Goal: Task Accomplishment & Management: Complete application form

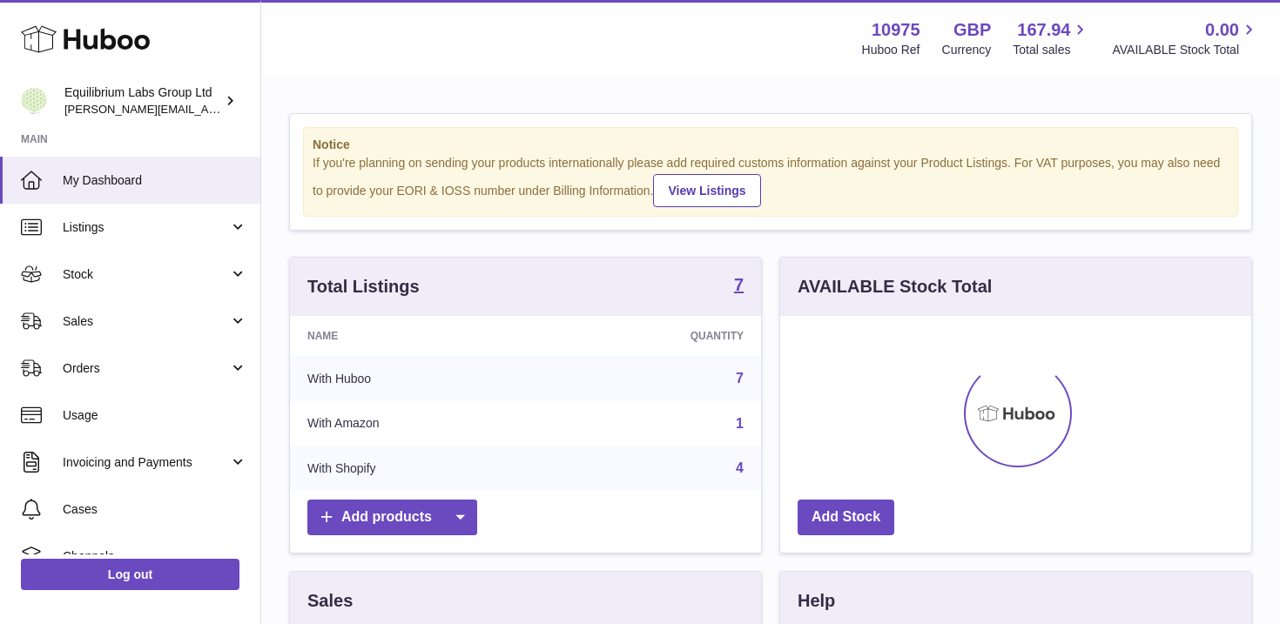
scroll to position [272, 471]
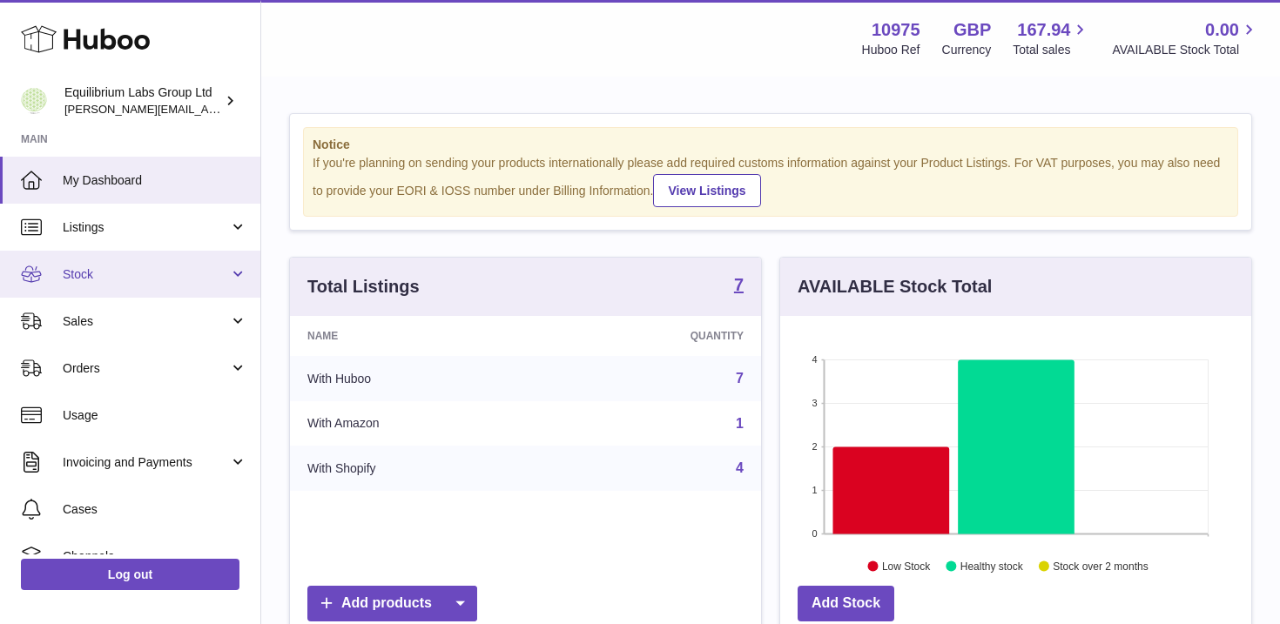
click at [185, 259] on link "Stock" at bounding box center [130, 274] width 260 height 47
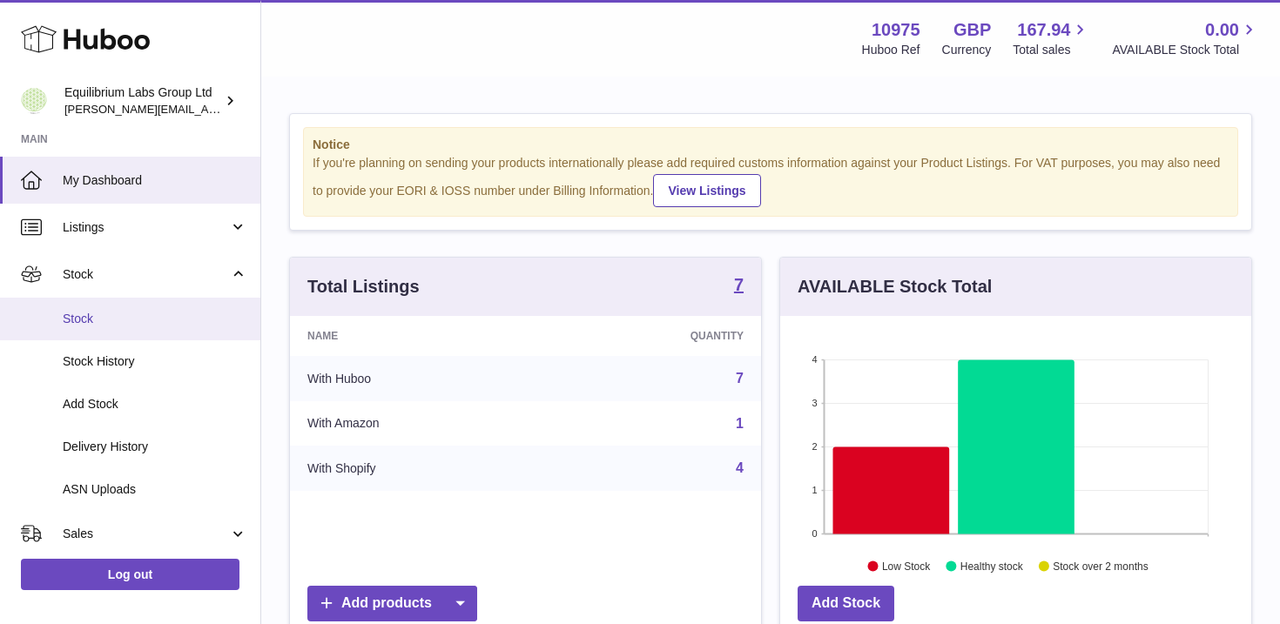
click at [159, 321] on span "Stock" at bounding box center [155, 319] width 185 height 17
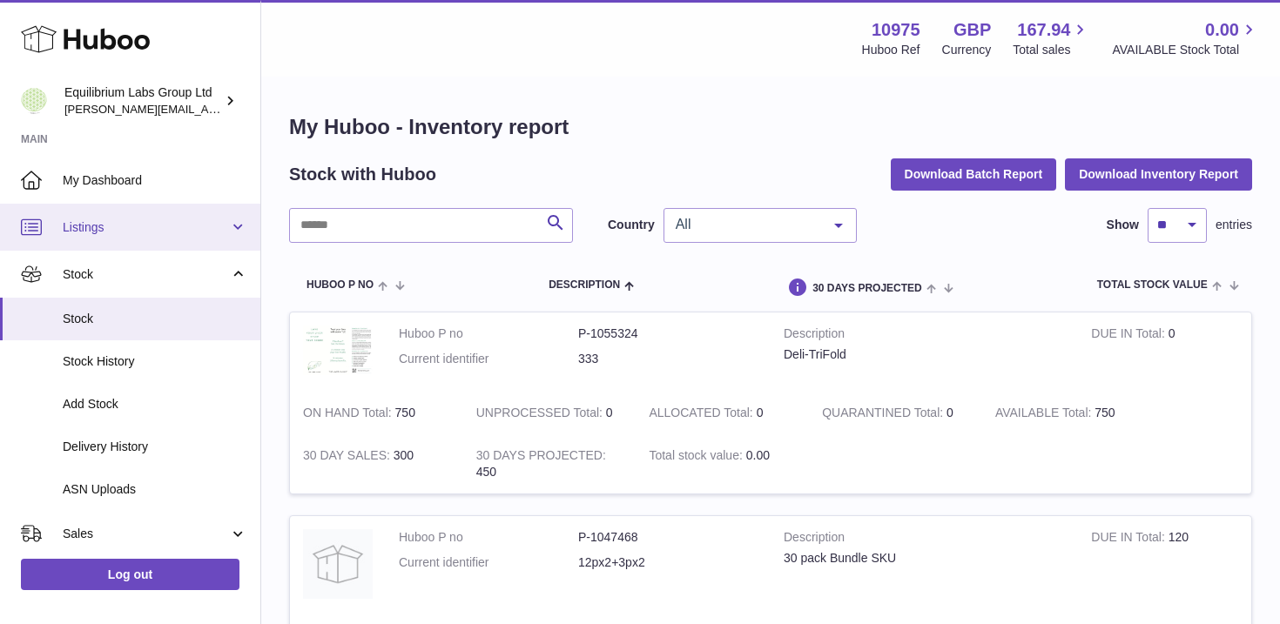
click at [183, 246] on link "Listings" at bounding box center [130, 227] width 260 height 47
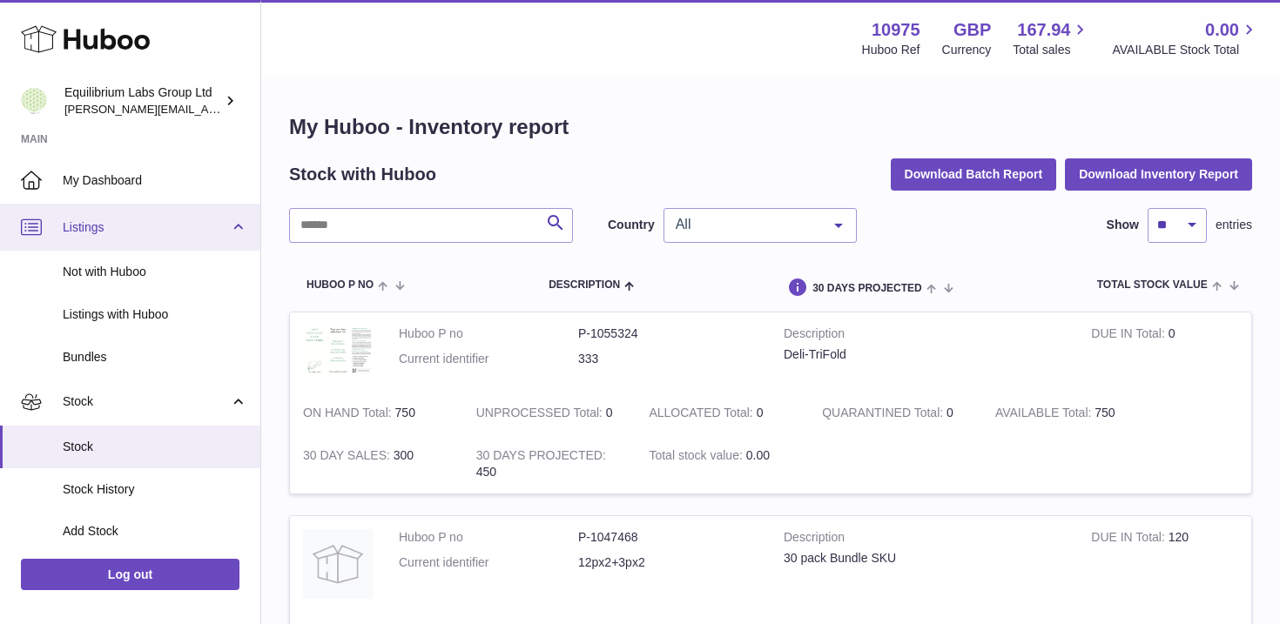
click at [183, 249] on link "Listings" at bounding box center [130, 227] width 260 height 47
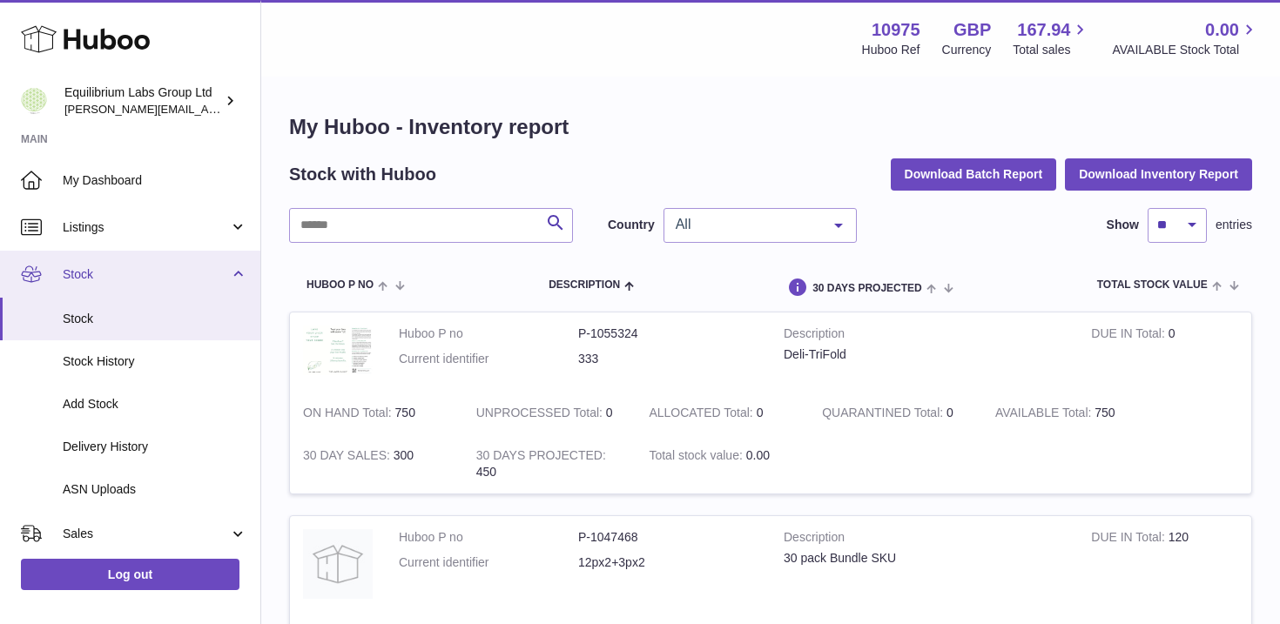
click at [172, 276] on span "Stock" at bounding box center [146, 274] width 166 height 17
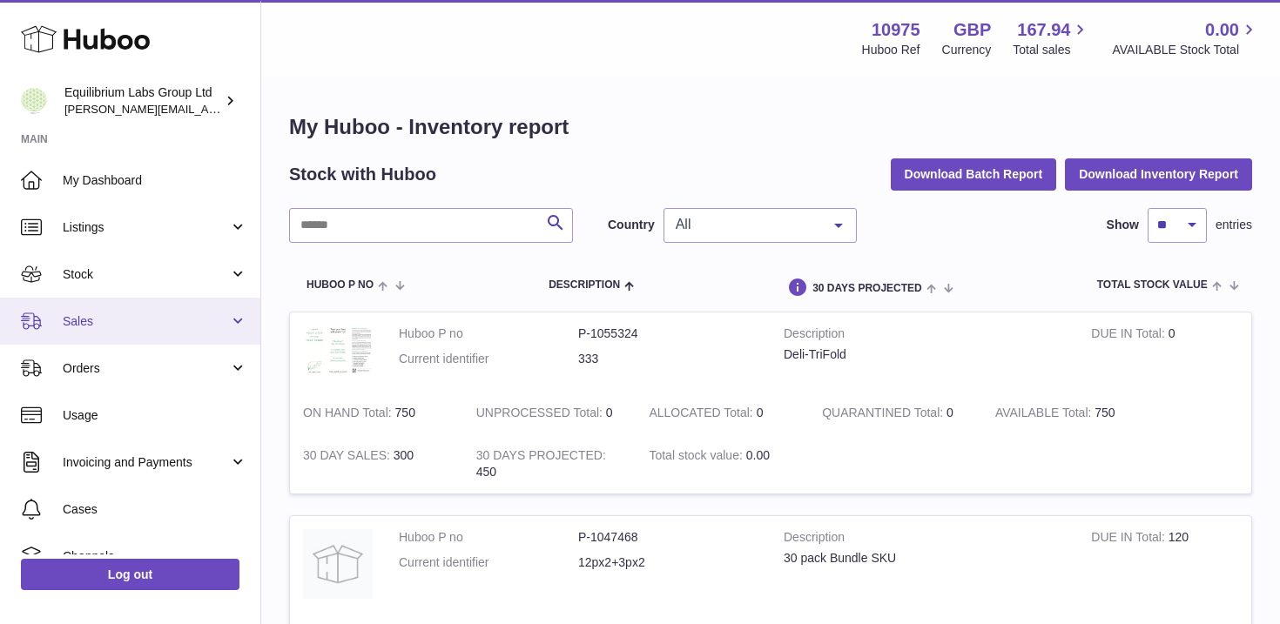
click at [167, 330] on link "Sales" at bounding box center [130, 321] width 260 height 47
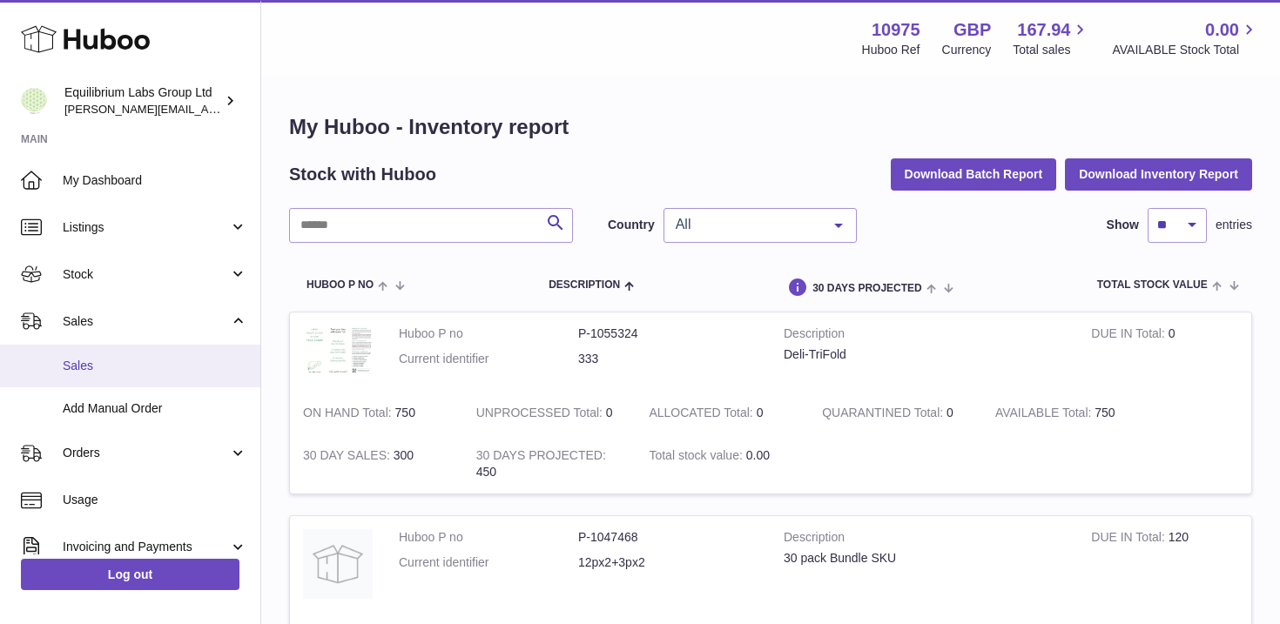
click at [151, 362] on span "Sales" at bounding box center [155, 366] width 185 height 17
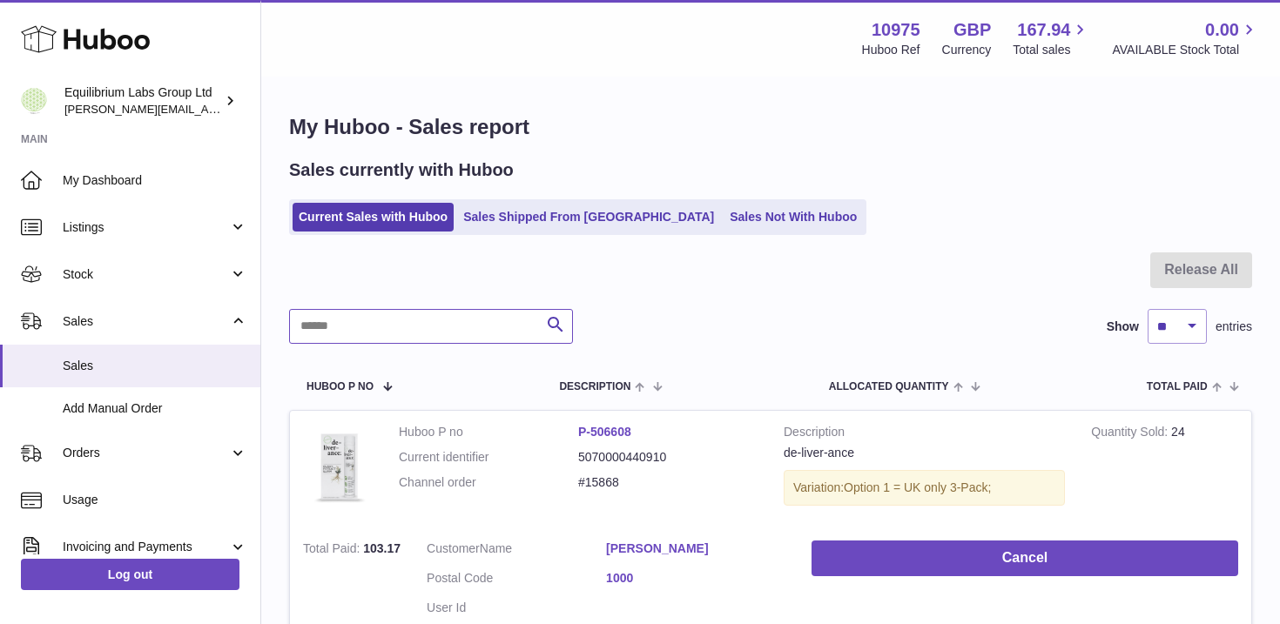
click at [381, 336] on input "text" at bounding box center [431, 326] width 284 height 35
paste input "**********"
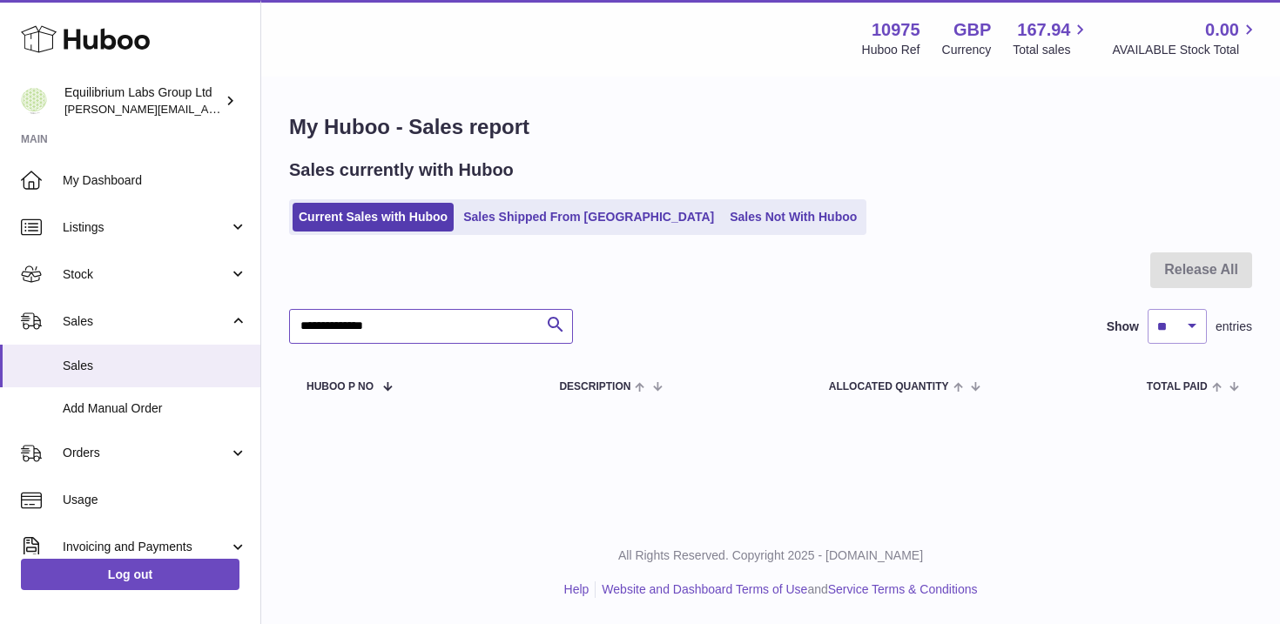
drag, startPoint x: 409, startPoint y: 323, endPoint x: 348, endPoint y: 320, distance: 61.0
click at [348, 320] on input "**********" at bounding box center [431, 326] width 284 height 35
type input "*****"
drag, startPoint x: 346, startPoint y: 333, endPoint x: 261, endPoint y: 304, distance: 89.2
click at [261, 305] on div "My Huboo - Sales report Sales currently with Huboo Current Sales with Huboo Sal…" at bounding box center [770, 261] width 1019 height 367
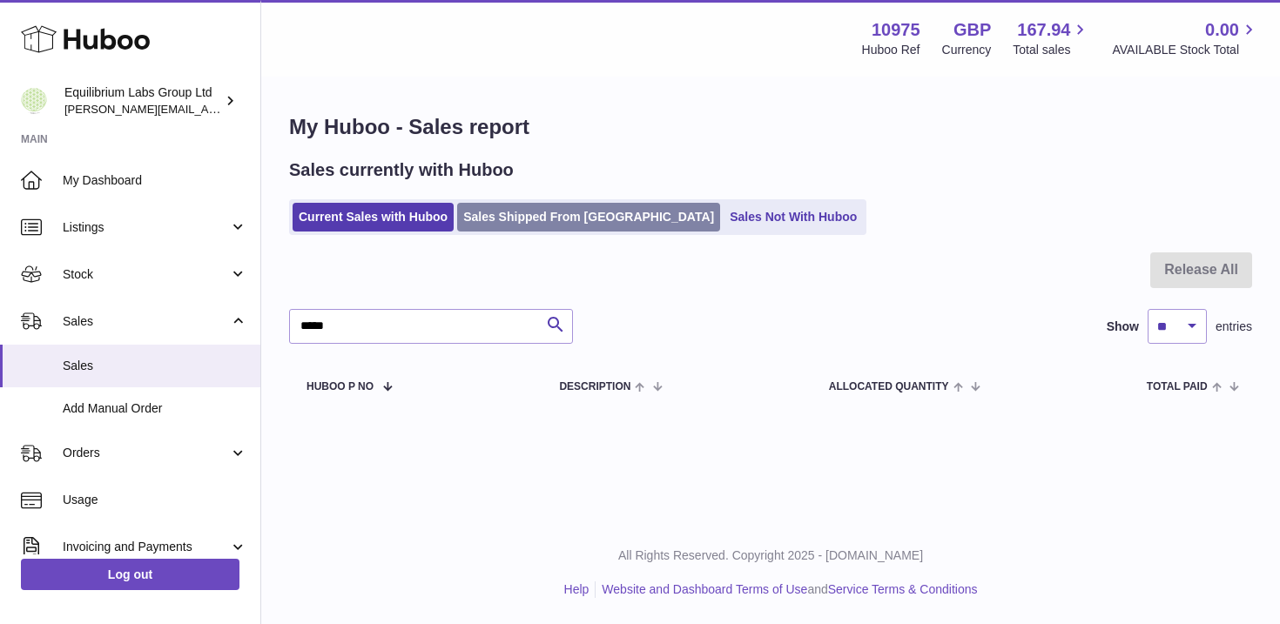
click at [545, 214] on link "Sales Shipped From [GEOGRAPHIC_DATA]" at bounding box center [588, 217] width 263 height 29
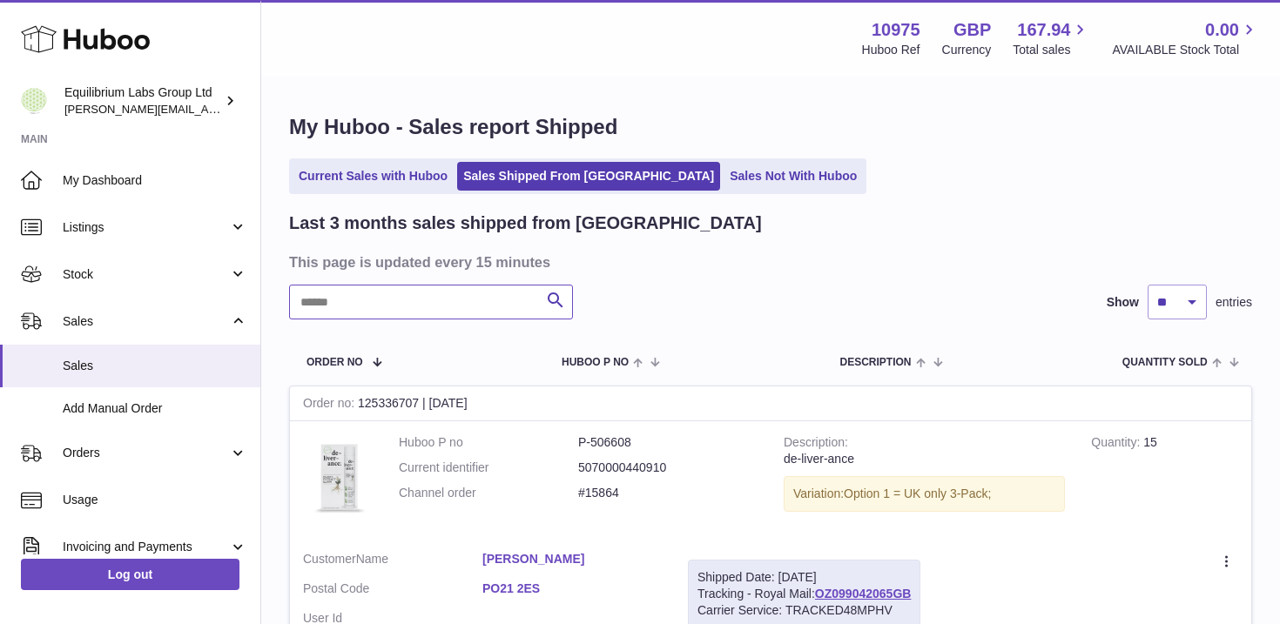
click at [406, 301] on input "text" at bounding box center [431, 302] width 284 height 35
paste input "*****"
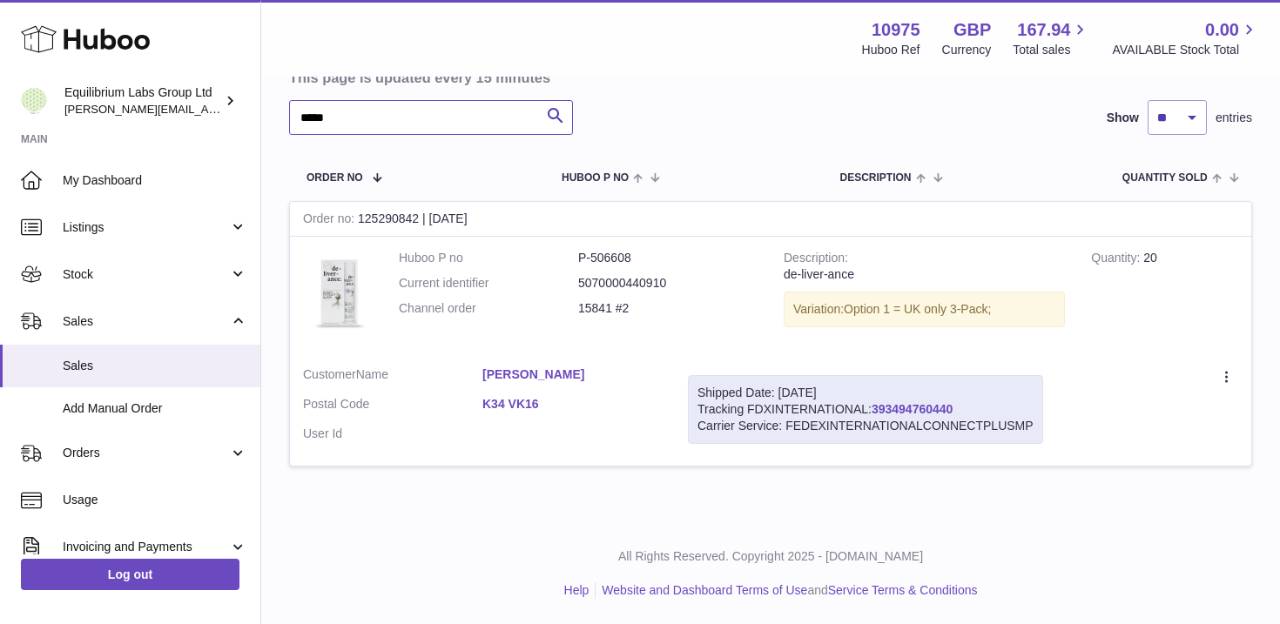
type input "*****"
click at [909, 407] on link "393494760440" at bounding box center [911, 409] width 81 height 14
click at [899, 405] on link "393494760440" at bounding box center [911, 409] width 81 height 14
click at [734, 145] on div "Last 3 months sales shipped from Huboo This page is updated every 15 minutes **…" at bounding box center [770, 257] width 963 height 461
click at [211, 407] on span "Add Manual Order" at bounding box center [155, 408] width 185 height 17
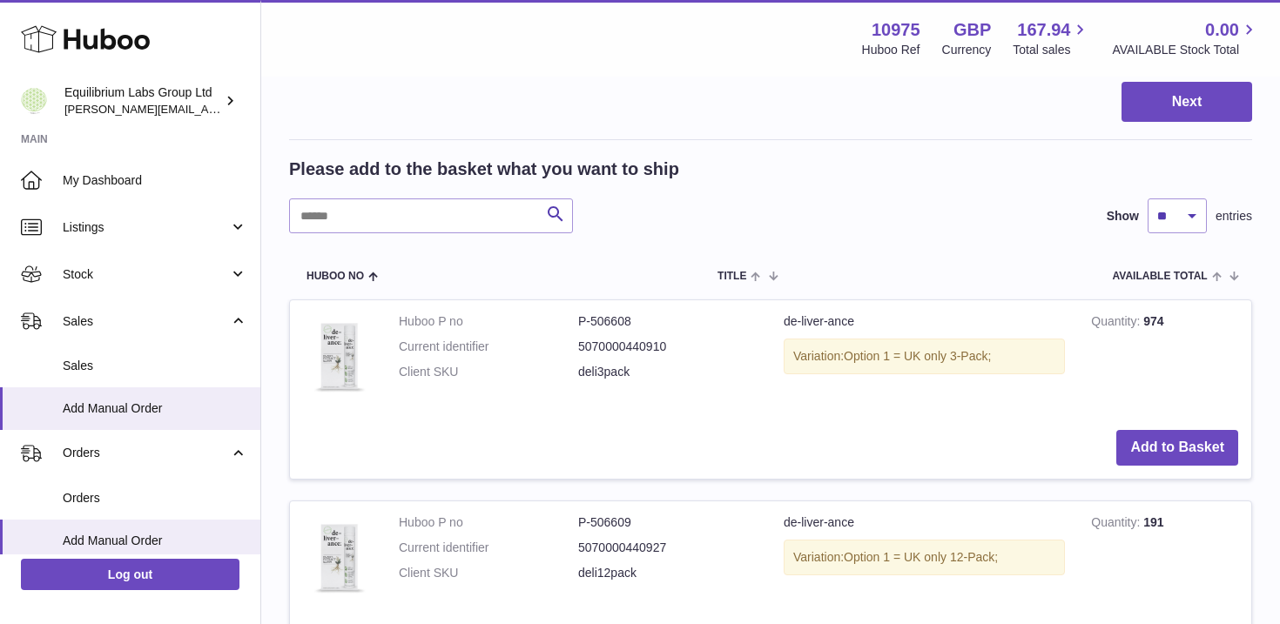
scroll to position [249, 0]
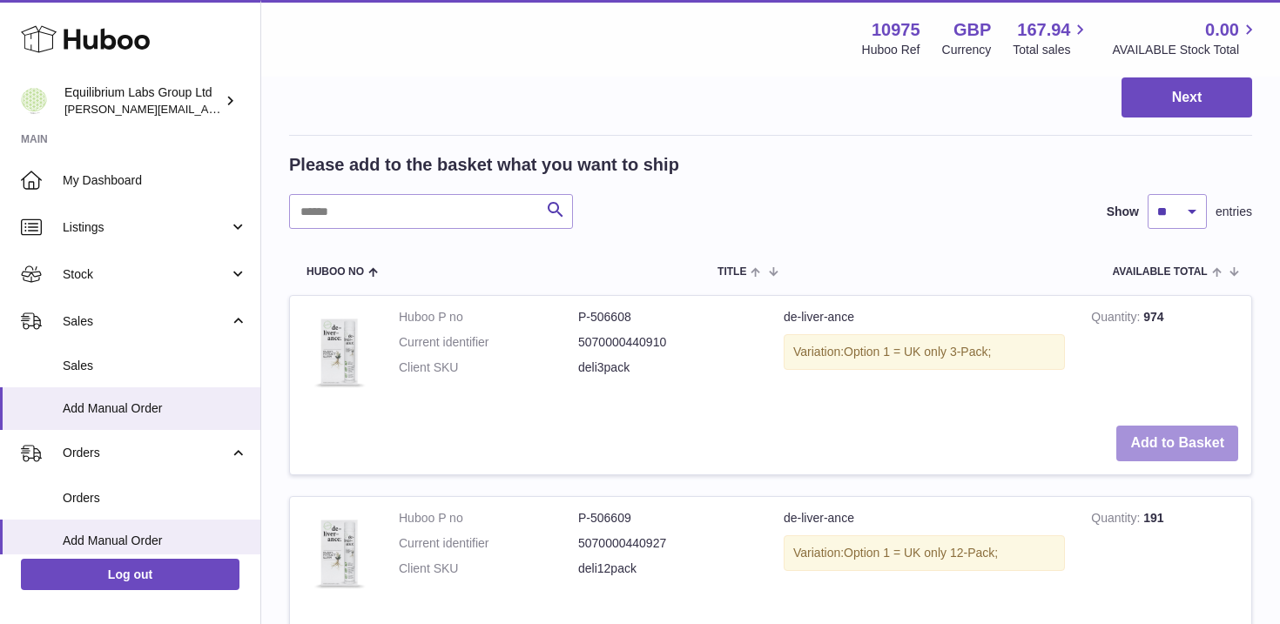
click at [1139, 444] on button "Add to Basket" at bounding box center [1177, 444] width 122 height 36
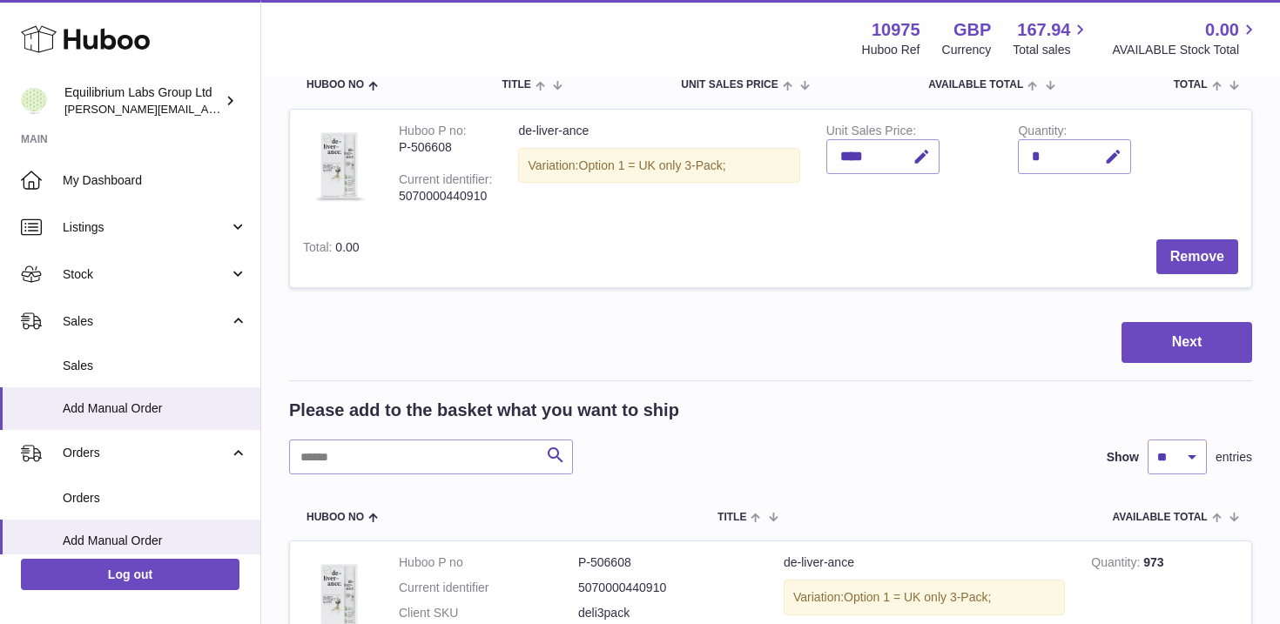
scroll to position [203, 0]
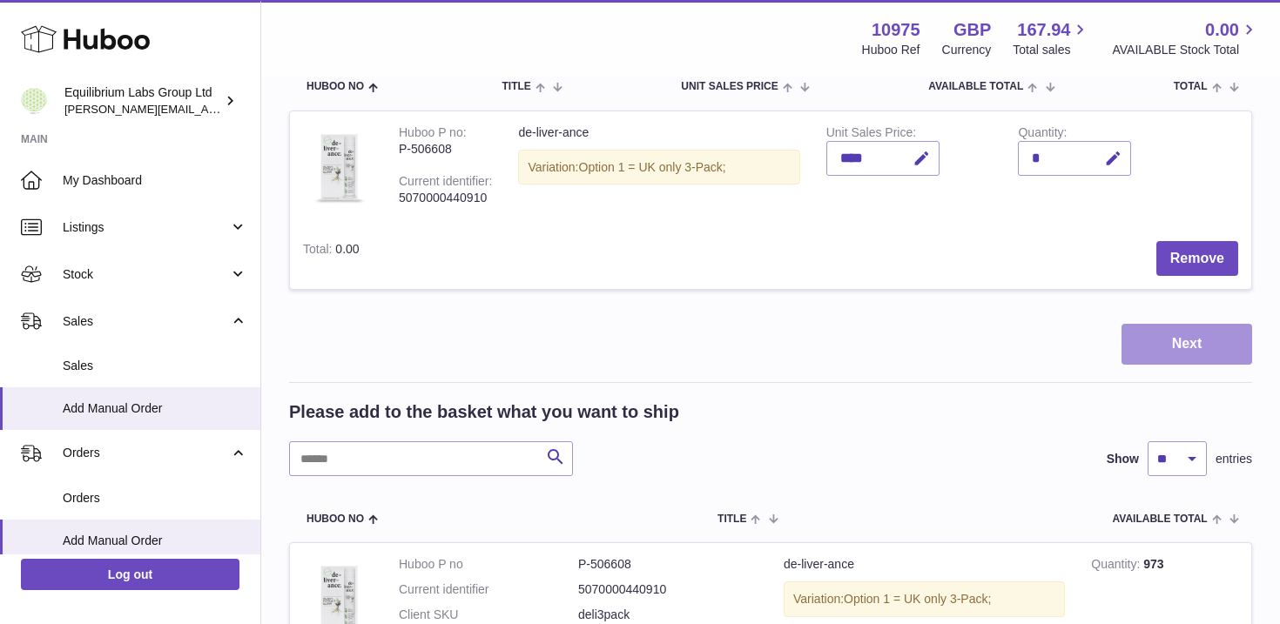
click at [1189, 334] on button "Next" at bounding box center [1186, 344] width 131 height 41
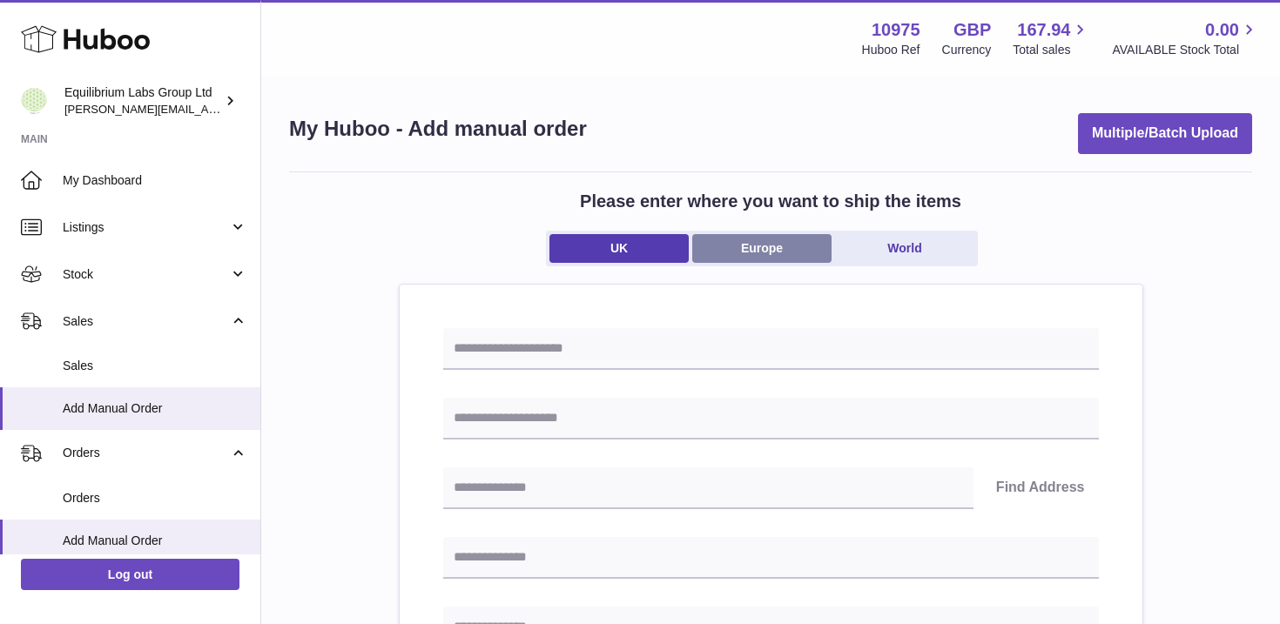
click at [750, 254] on link "Europe" at bounding box center [761, 248] width 139 height 29
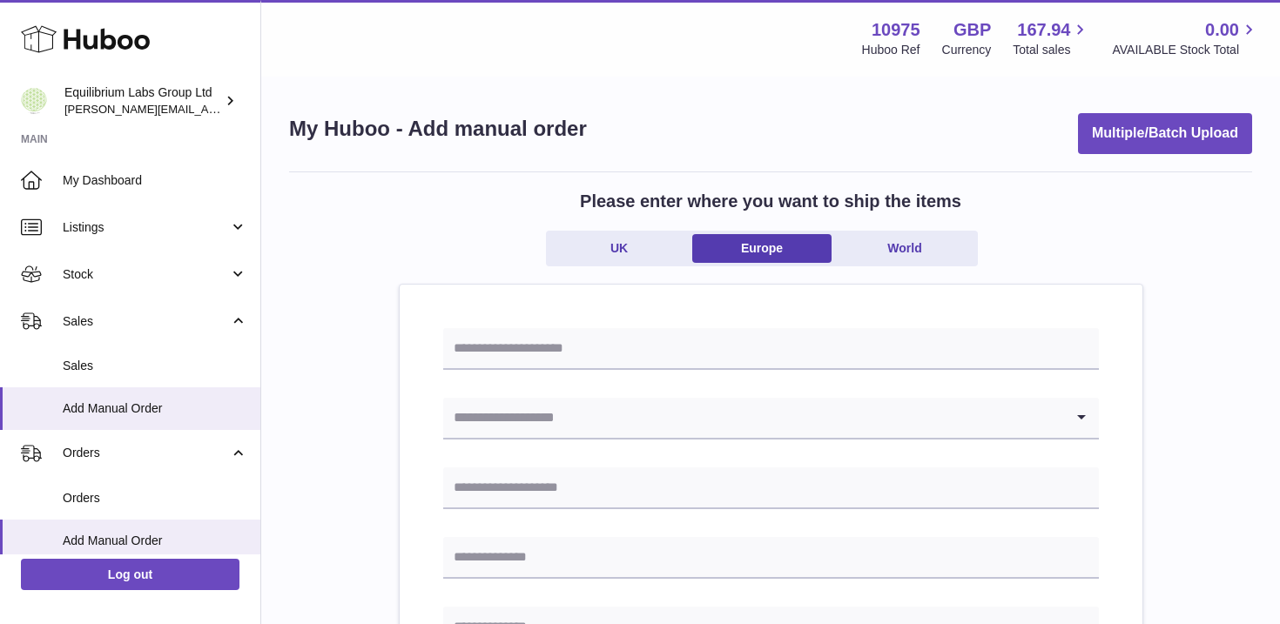
click at [607, 360] on input "text" at bounding box center [771, 349] width 656 height 42
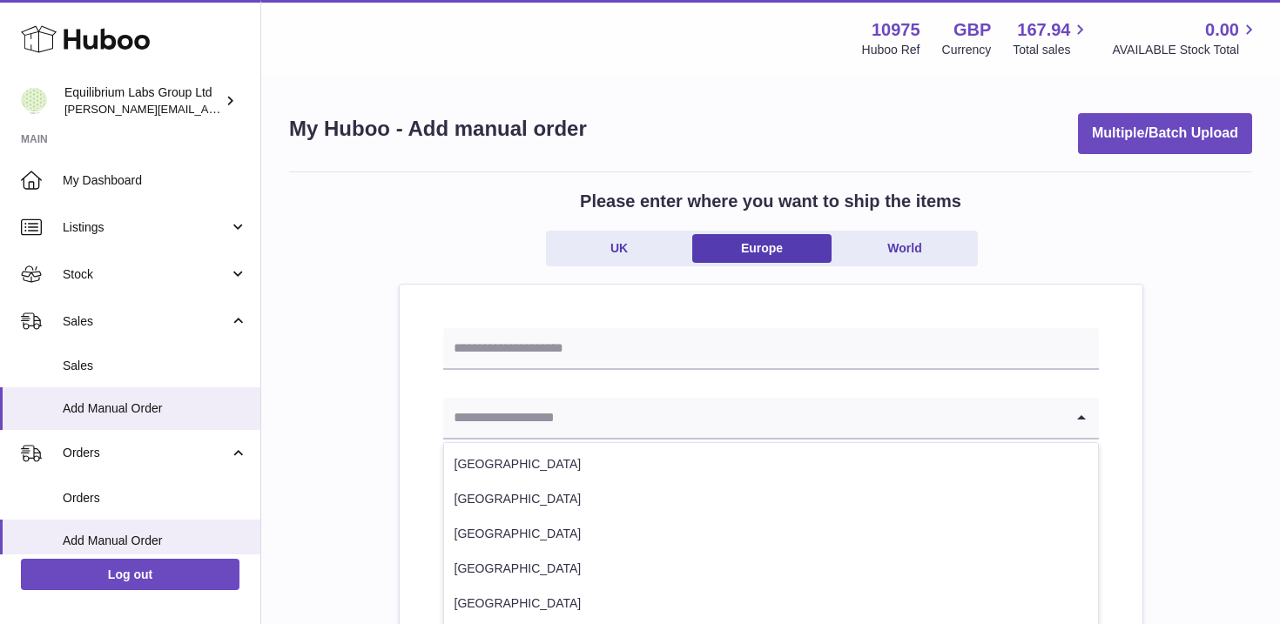
click at [723, 423] on input "Search for option" at bounding box center [753, 418] width 621 height 40
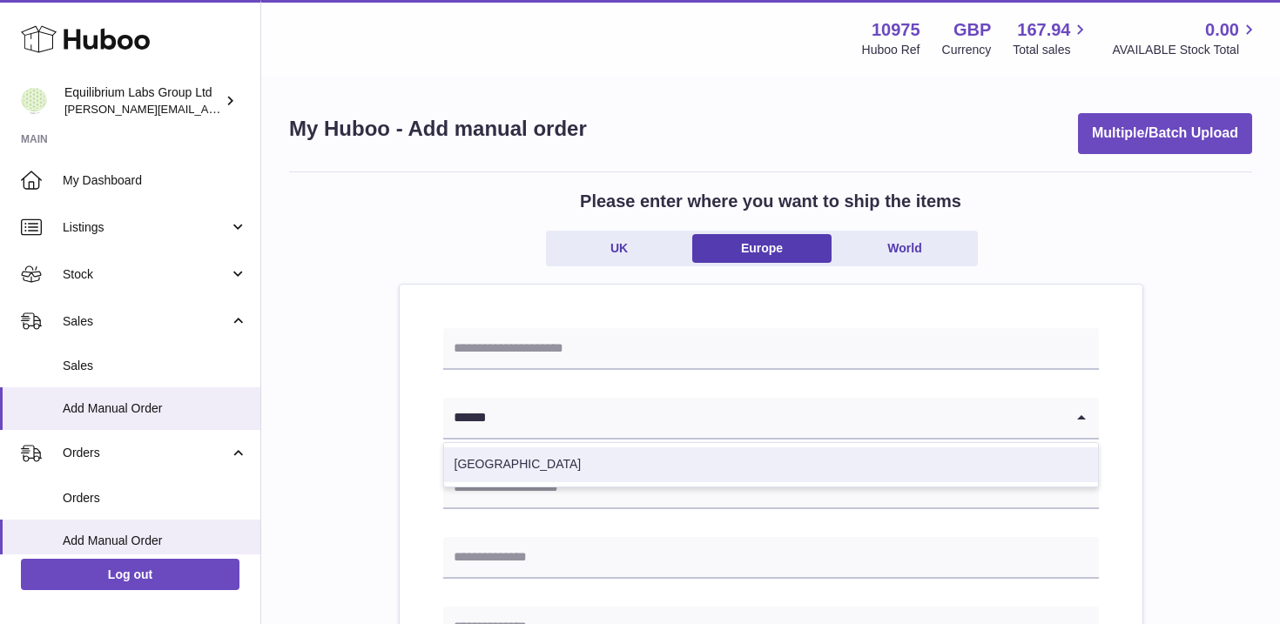
click at [668, 470] on li "[GEOGRAPHIC_DATA]" at bounding box center [771, 465] width 654 height 35
type input "******"
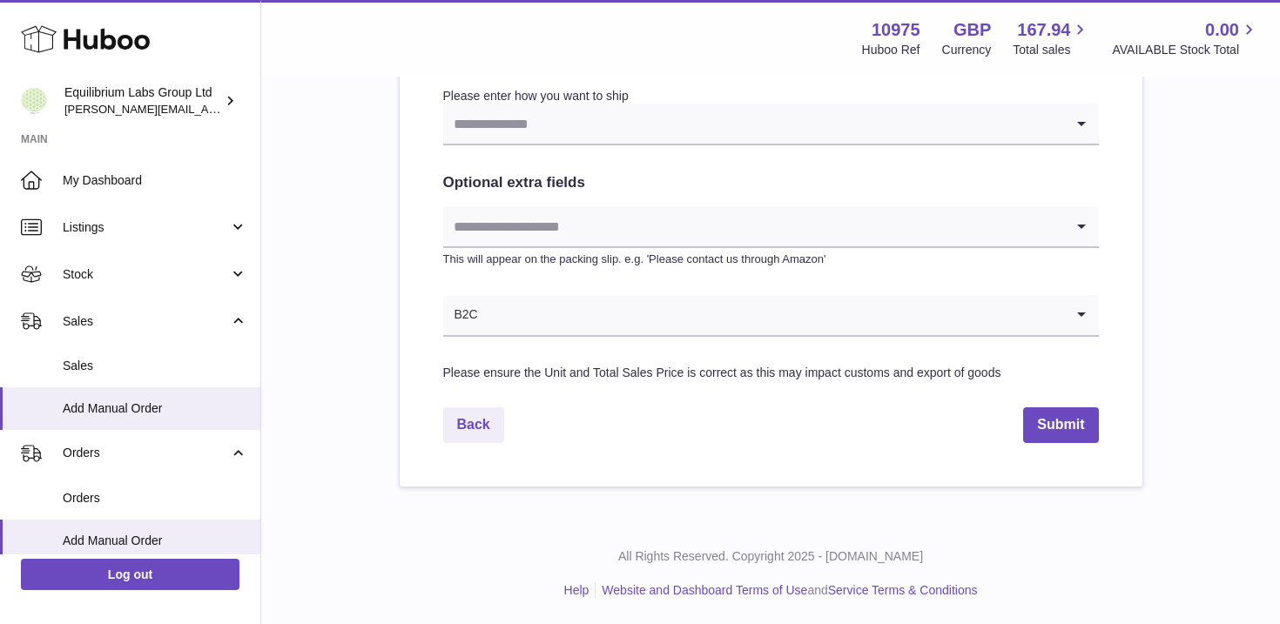
scroll to position [873, 0]
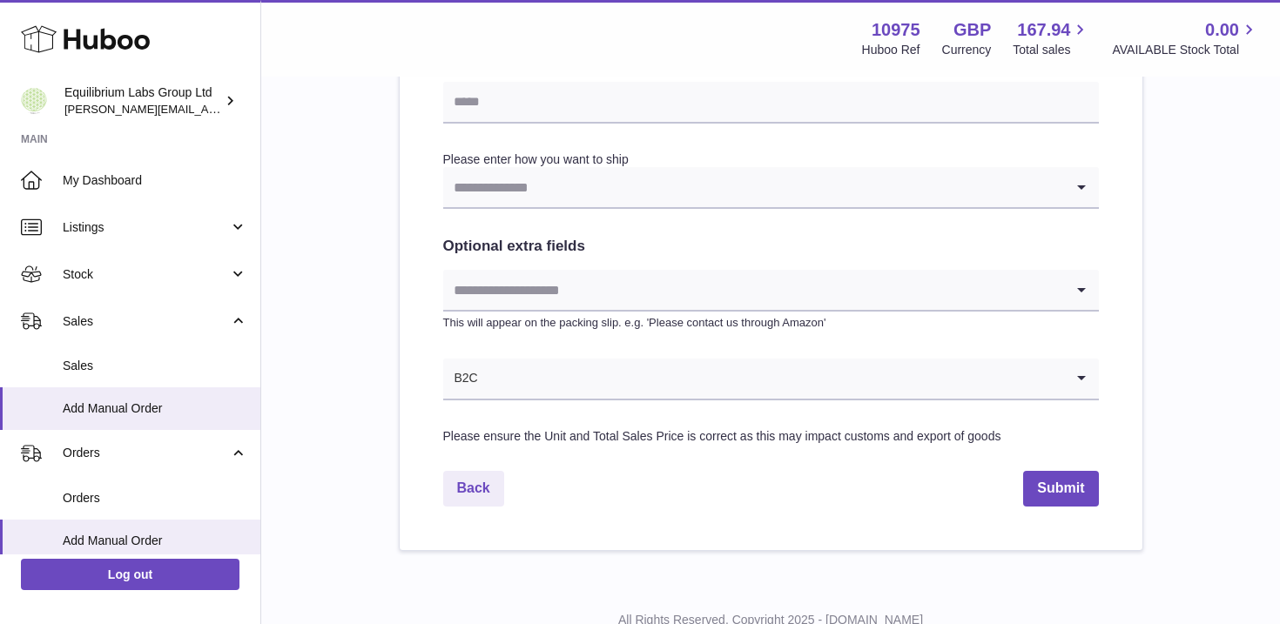
click at [636, 284] on input "Search for option" at bounding box center [753, 290] width 621 height 40
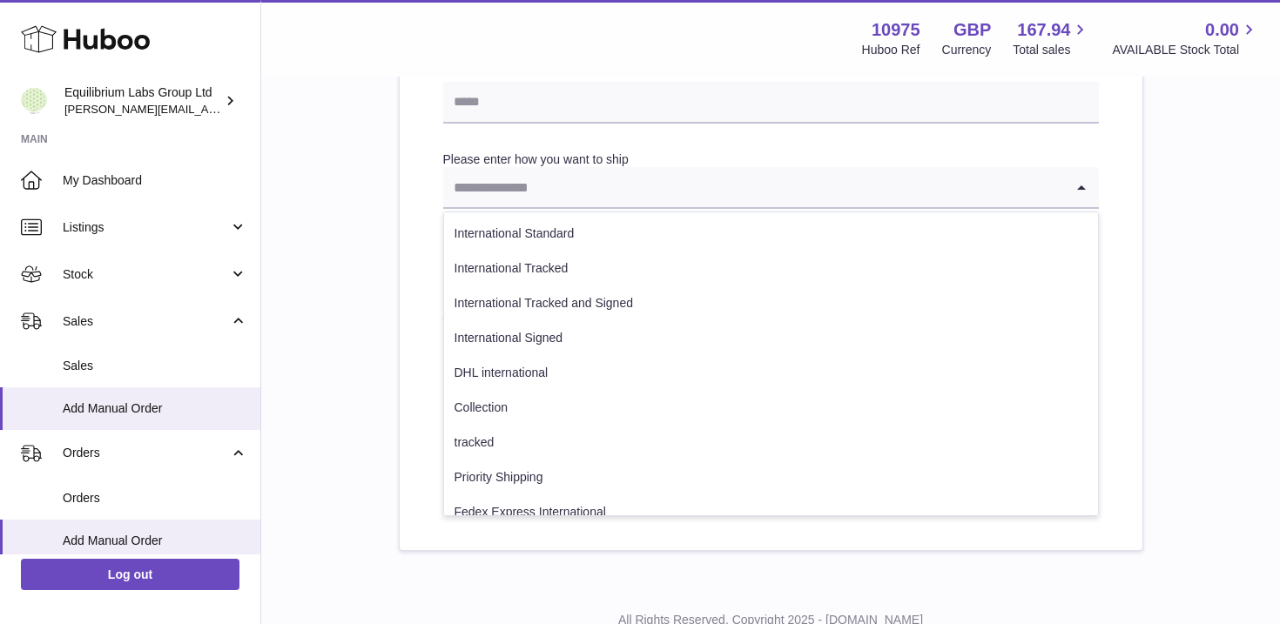
click at [549, 196] on input "Search for option" at bounding box center [753, 187] width 621 height 40
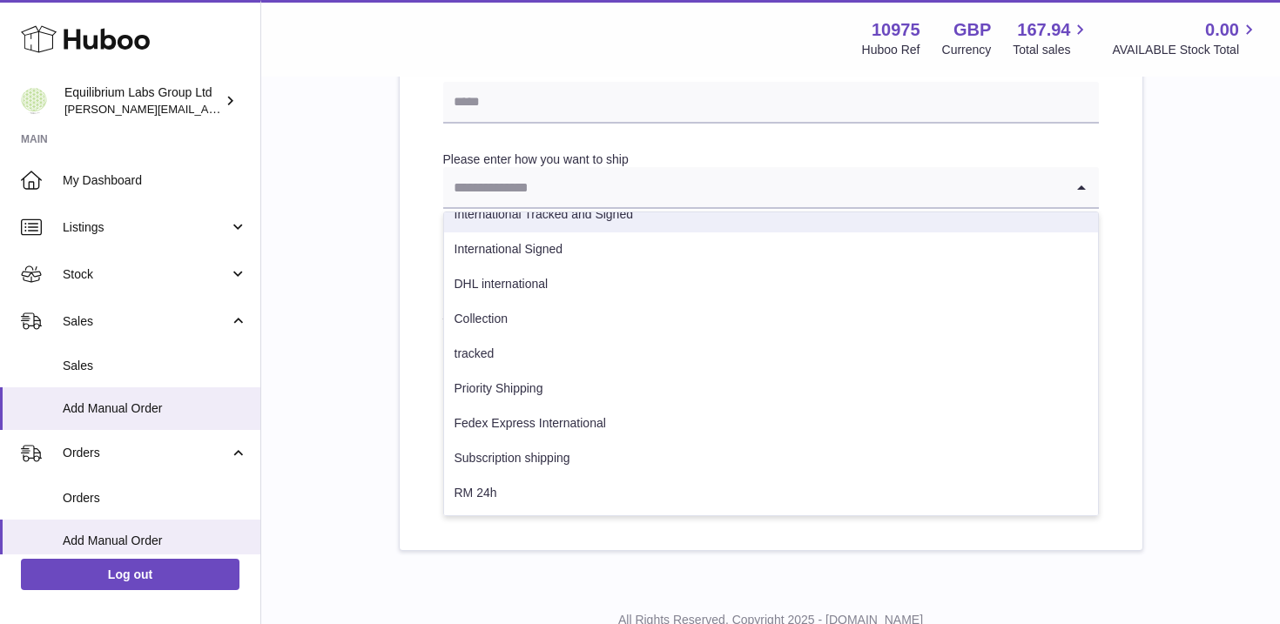
scroll to position [74, 0]
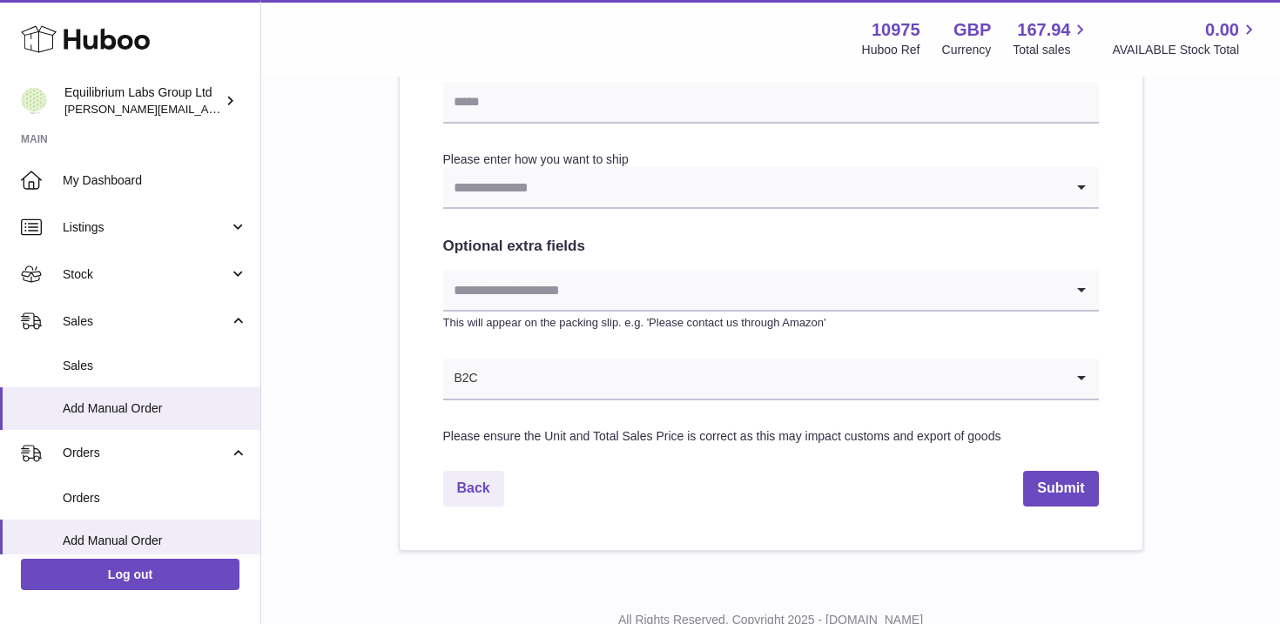
click at [535, 192] on input "Search for option" at bounding box center [753, 187] width 621 height 40
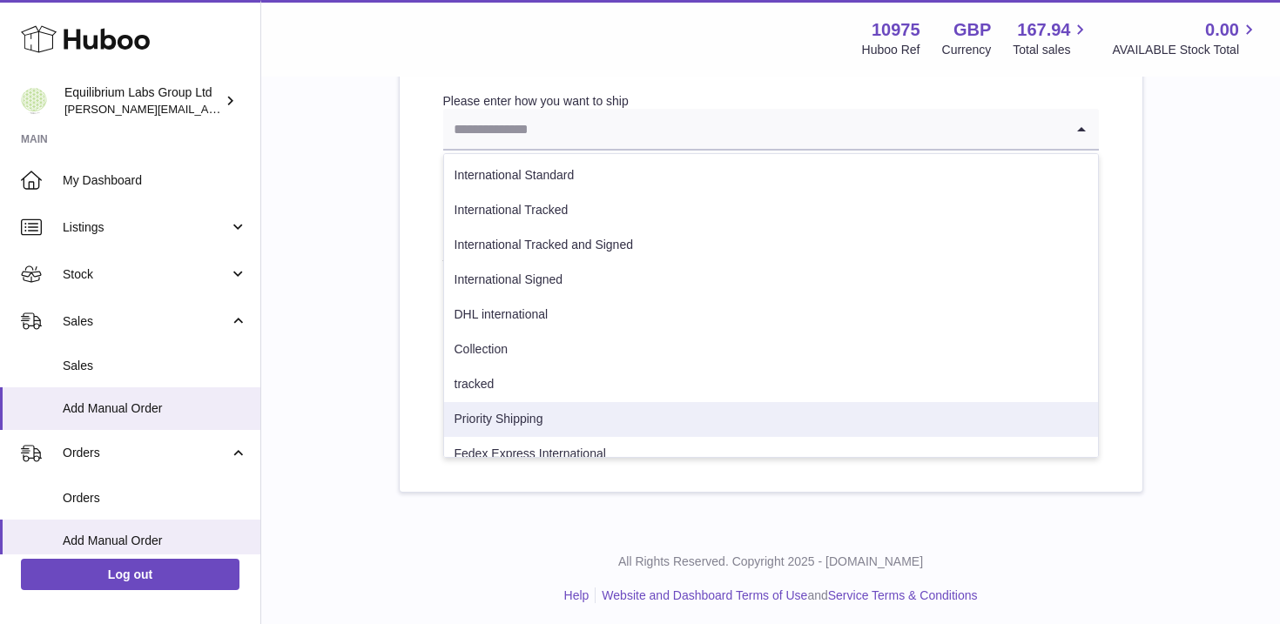
scroll to position [89, 0]
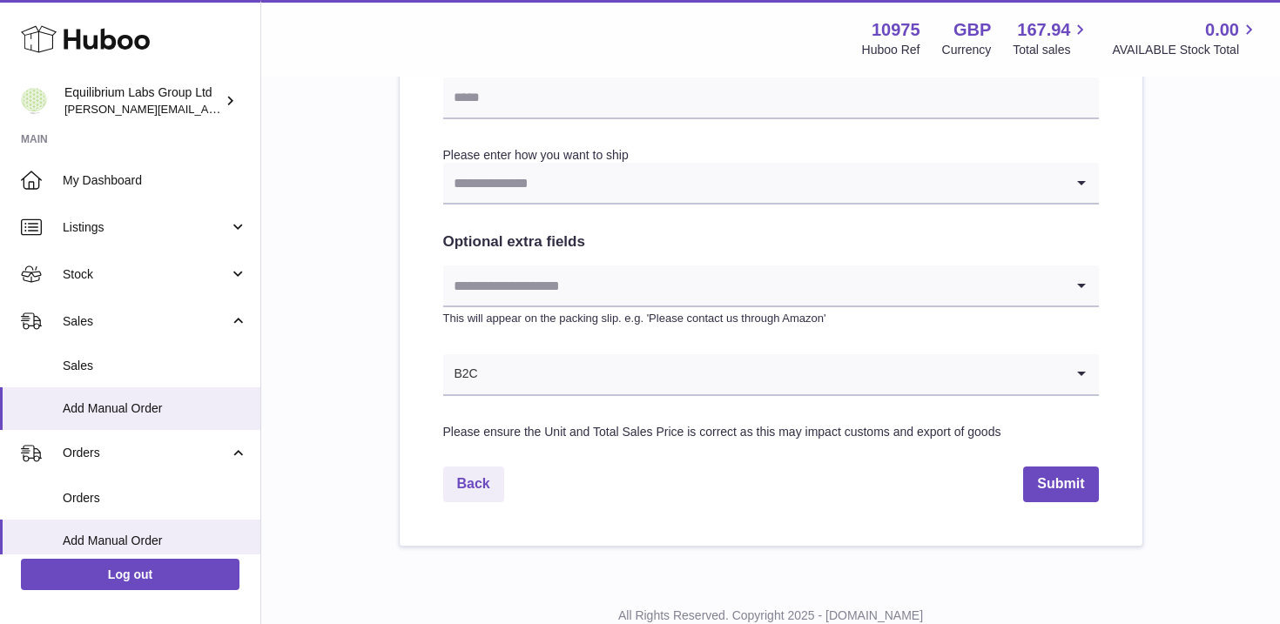
scroll to position [874, 0]
